Goal: Information Seeking & Learning: Find specific fact

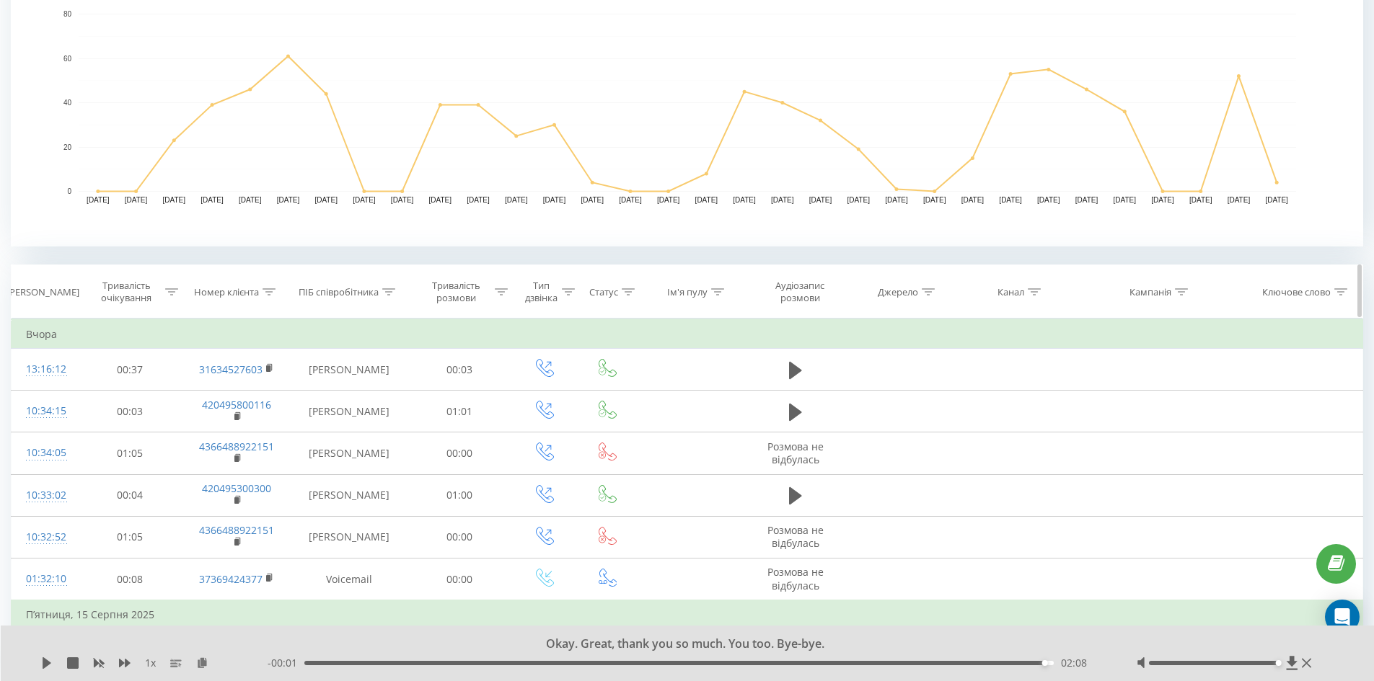
scroll to position [361, 0]
click at [376, 293] on div "ПІБ співробітника" at bounding box center [339, 289] width 80 height 12
click at [379, 388] on input "text" at bounding box center [349, 392] width 127 height 25
type input "Веронiка"
click at [373, 419] on span "OK" at bounding box center [379, 421] width 40 height 22
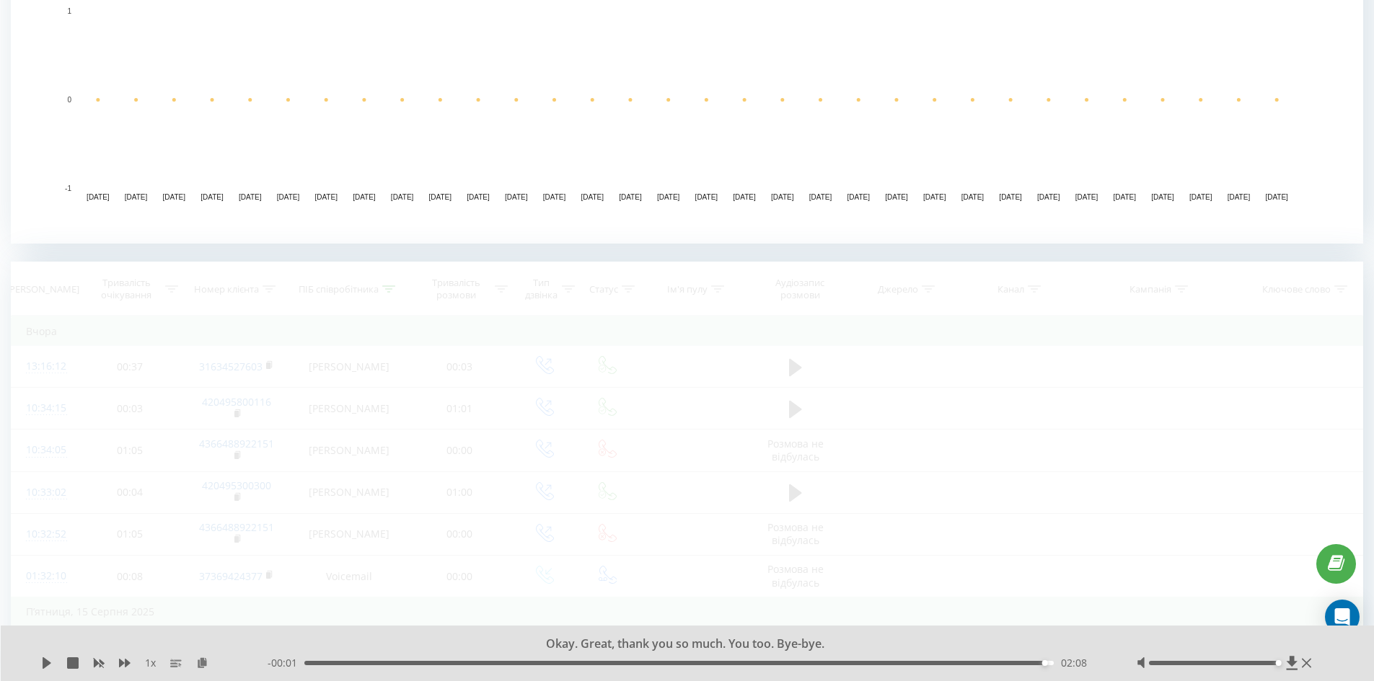
scroll to position [332, 0]
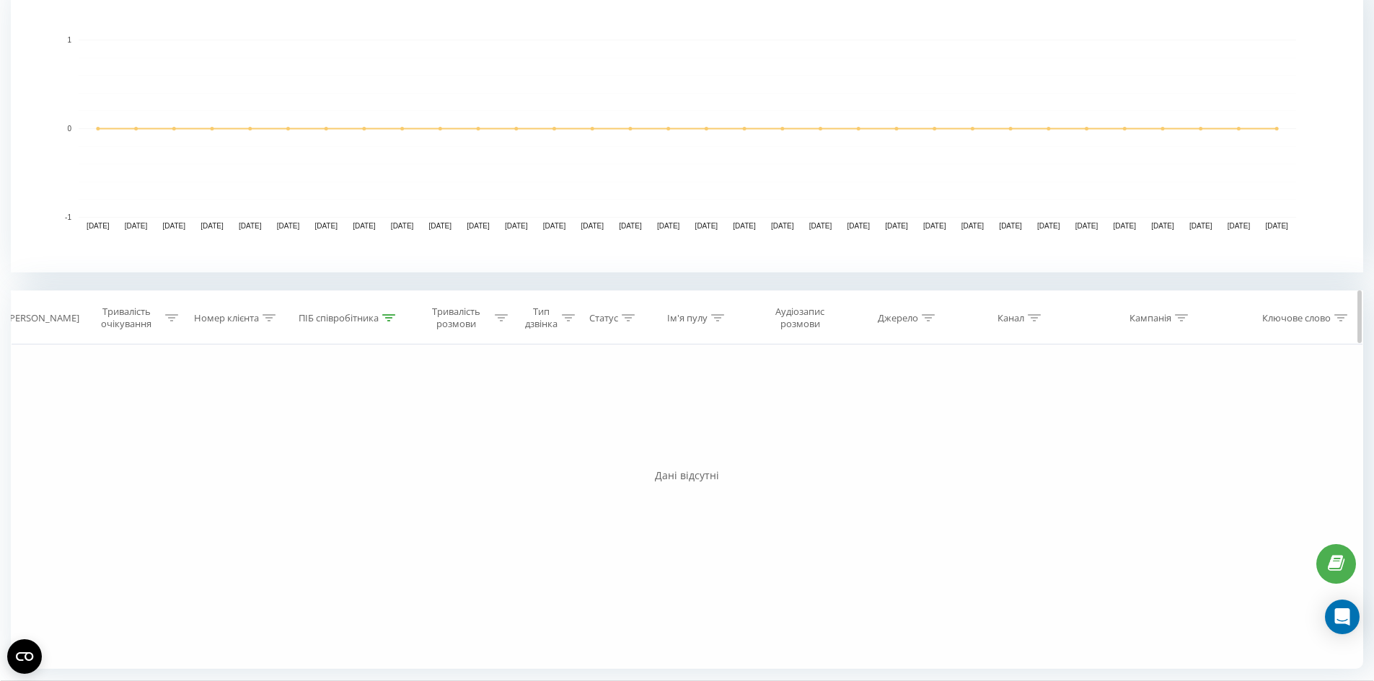
click at [384, 314] on icon at bounding box center [388, 317] width 13 height 7
drag, startPoint x: 307, startPoint y: 427, endPoint x: 259, endPoint y: 427, distance: 48.3
click at [259, 427] on div "Фільтрувати за умовою Дорівнює Скасувати OK Фільтрувати за умовою Містить Скасу…" at bounding box center [687, 507] width 1352 height 324
click at [380, 458] on span "OK" at bounding box center [379, 449] width 40 height 22
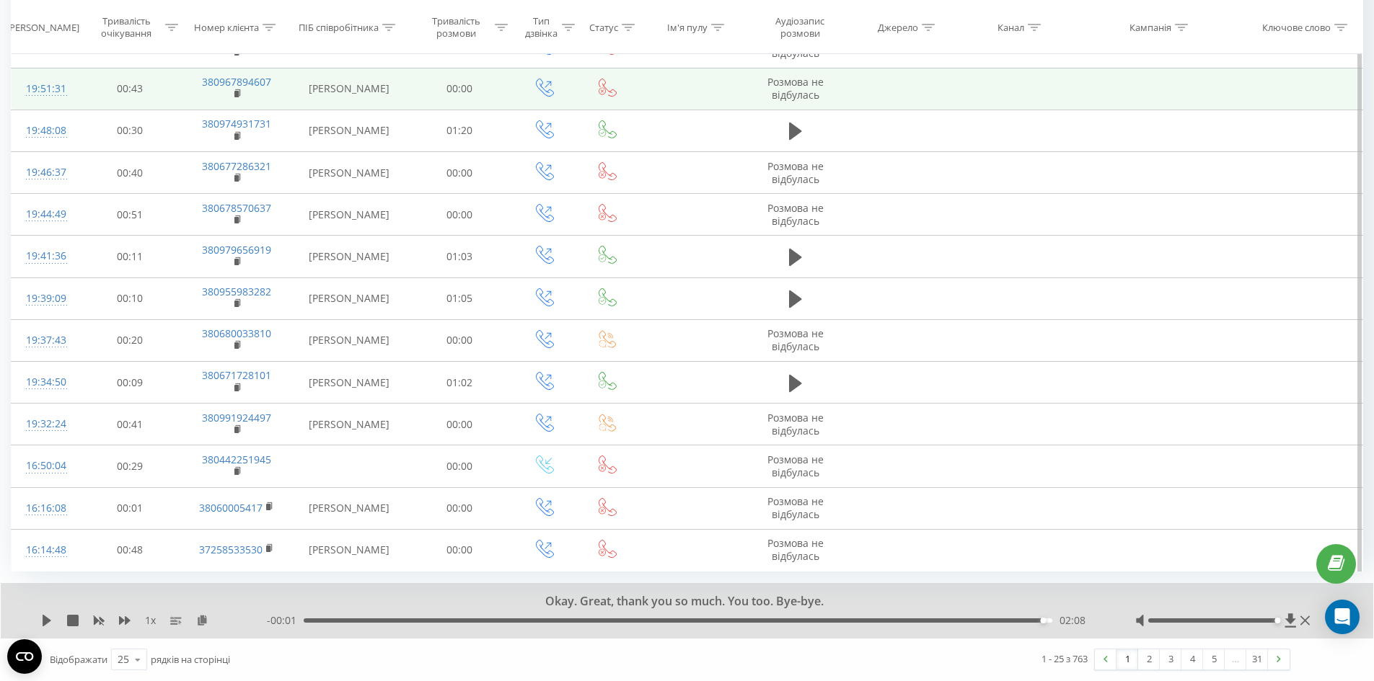
scroll to position [1446, 0]
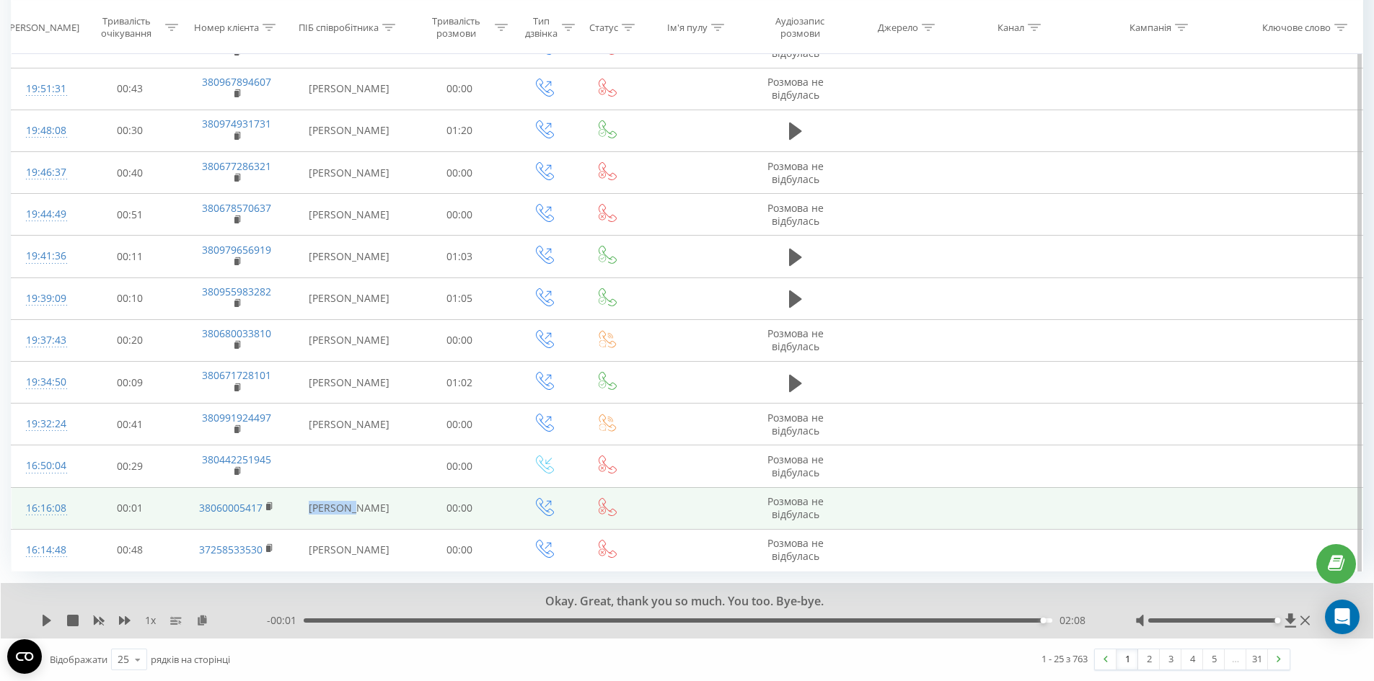
drag, startPoint x: 353, startPoint y: 500, endPoint x: 296, endPoint y: 500, distance: 56.2
click at [296, 500] on td "[PERSON_NAME]" at bounding box center [349, 508] width 117 height 42
copy td "Вероніка"
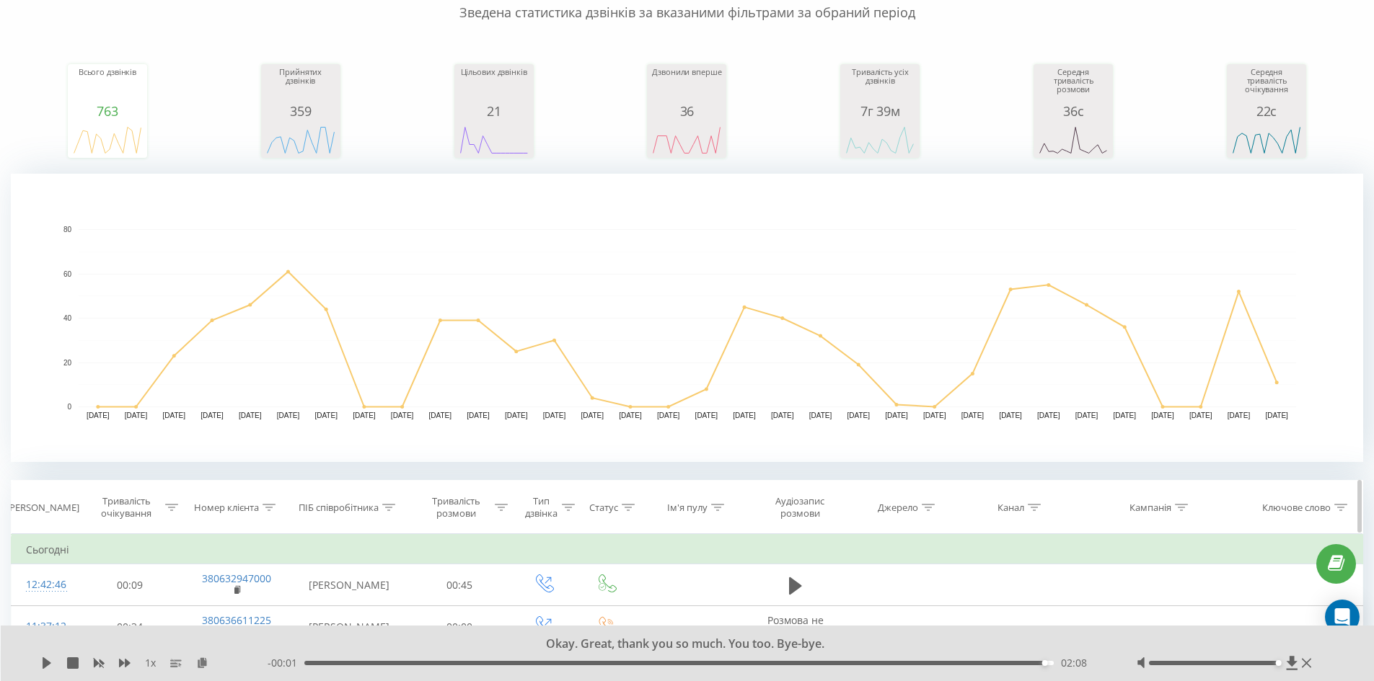
scroll to position [292, 0]
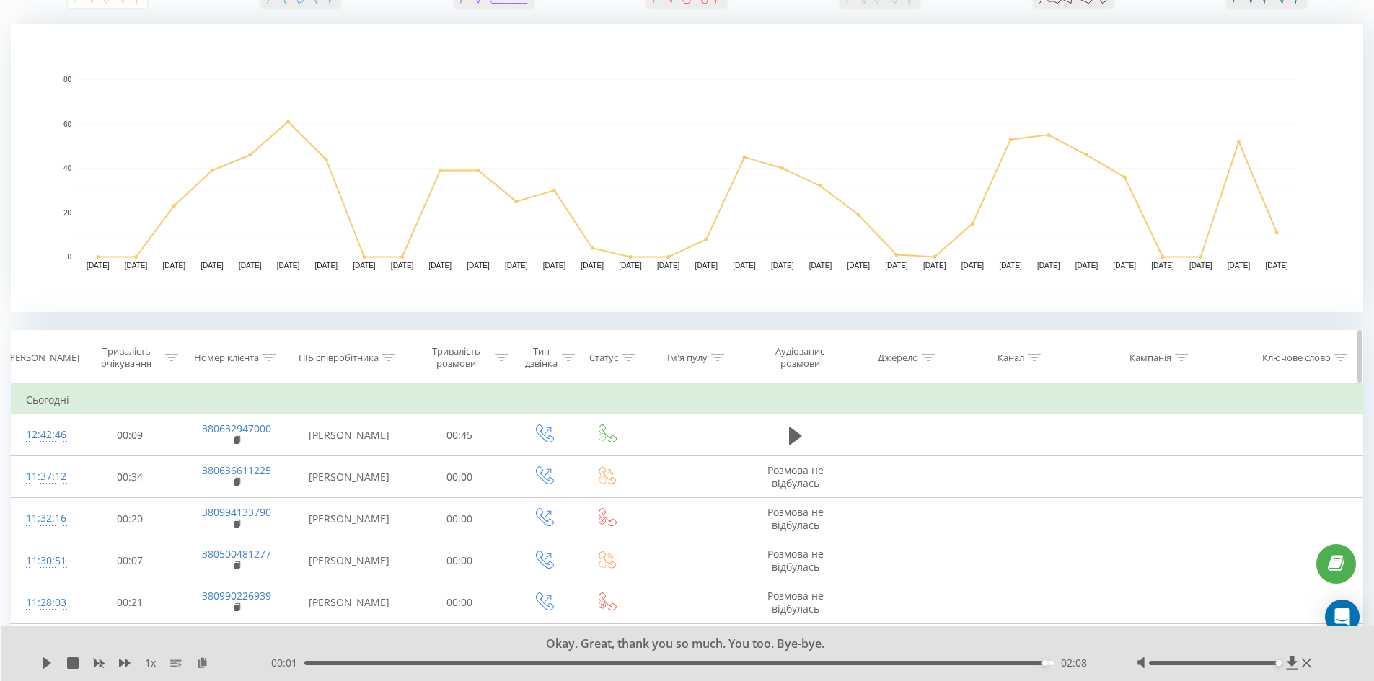
click at [385, 361] on icon at bounding box center [388, 357] width 13 height 7
click at [361, 456] on input "text" at bounding box center [349, 461] width 127 height 25
paste input "Вероніка"
type input "Вероніка"
click at [384, 483] on span "OK" at bounding box center [379, 489] width 40 height 22
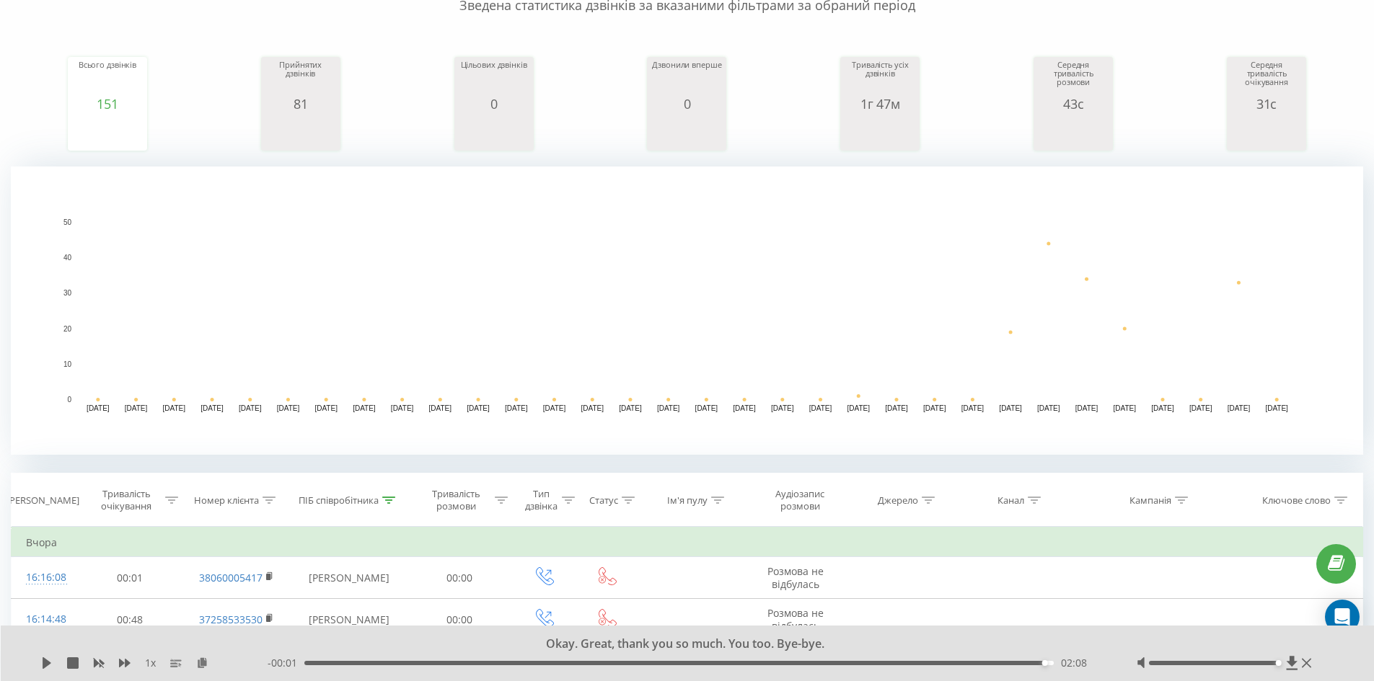
scroll to position [148, 0]
click at [1008, 335] on circle "A chart." at bounding box center [1010, 334] width 6 height 6
click at [1011, 330] on circle "A chart." at bounding box center [1011, 334] width 8 height 8
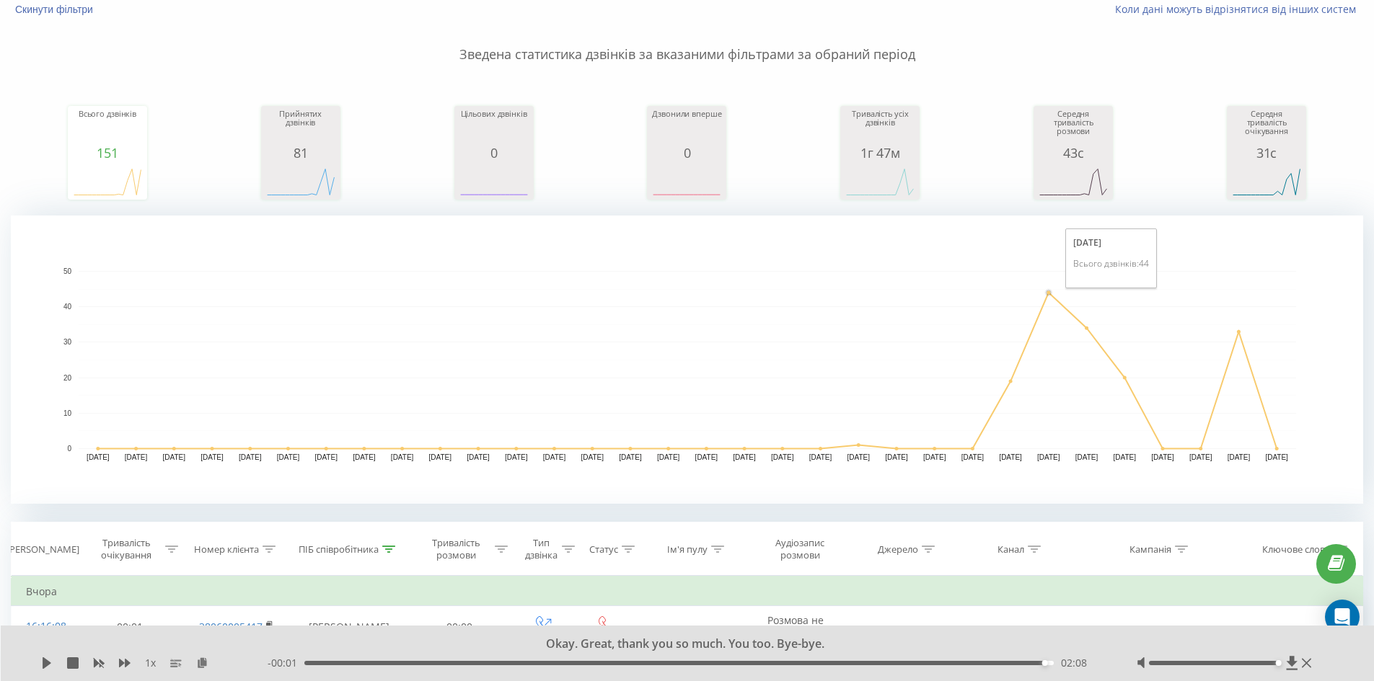
scroll to position [76, 0]
